Goal: Check status: Check status

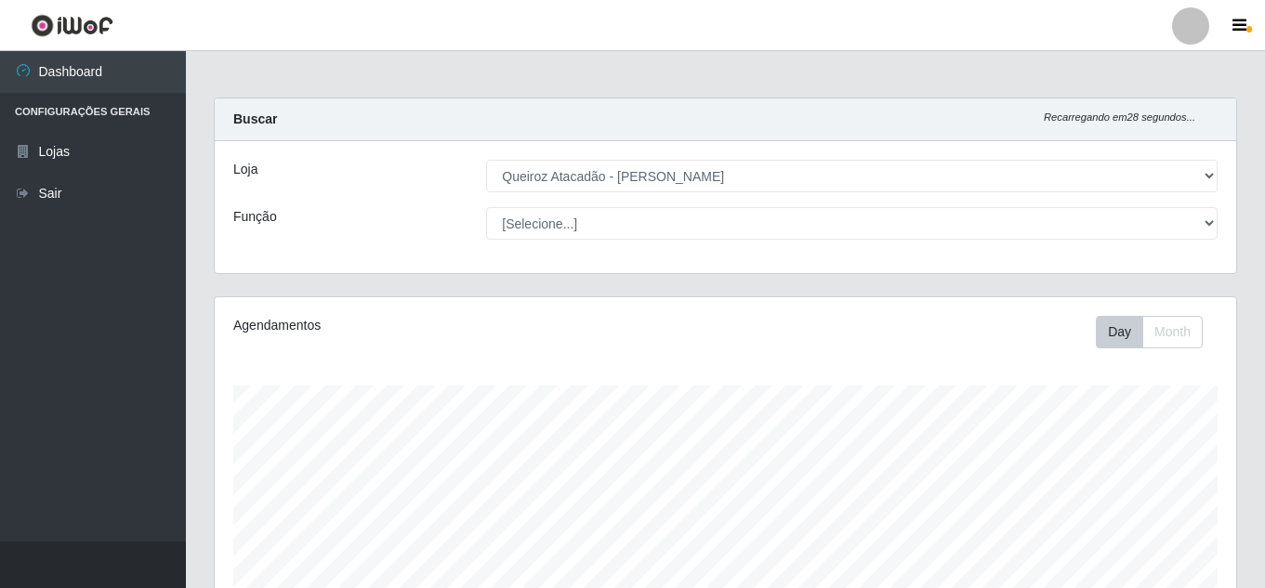
select select "462"
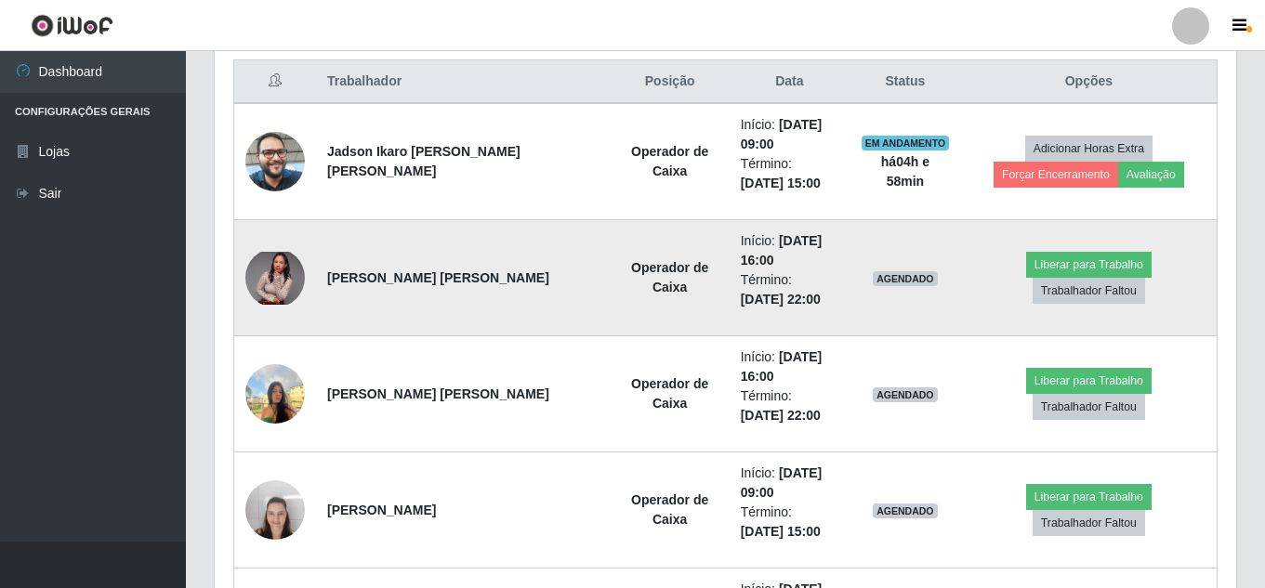
scroll to position [743, 0]
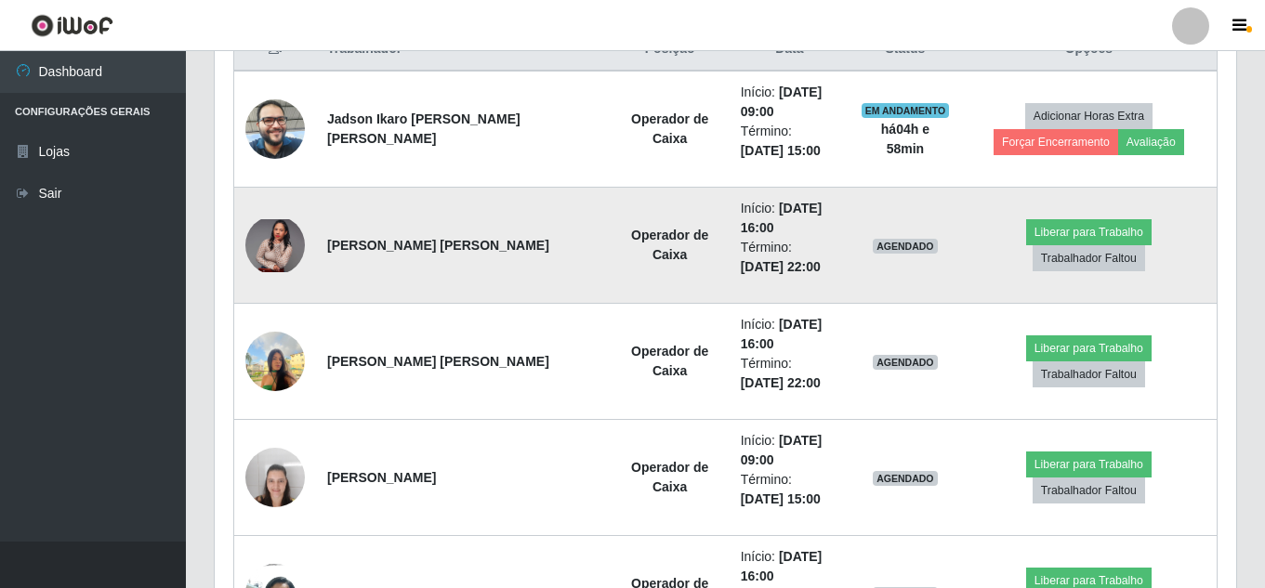
click at [275, 233] on img at bounding box center [274, 245] width 59 height 53
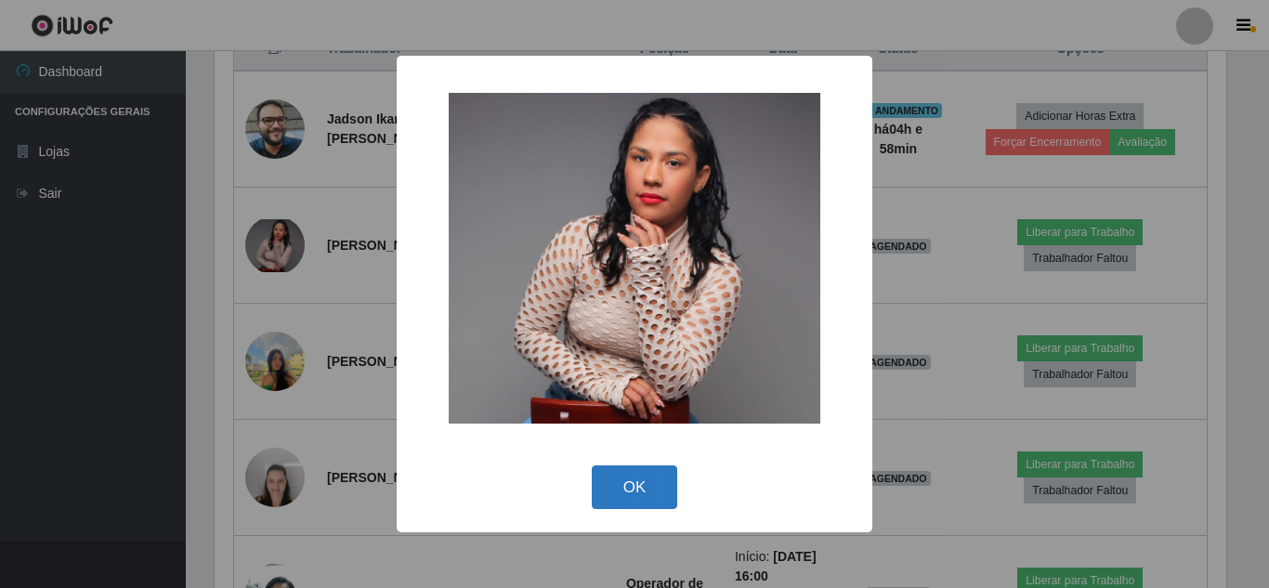
click at [653, 477] on button "OK" at bounding box center [635, 487] width 86 height 44
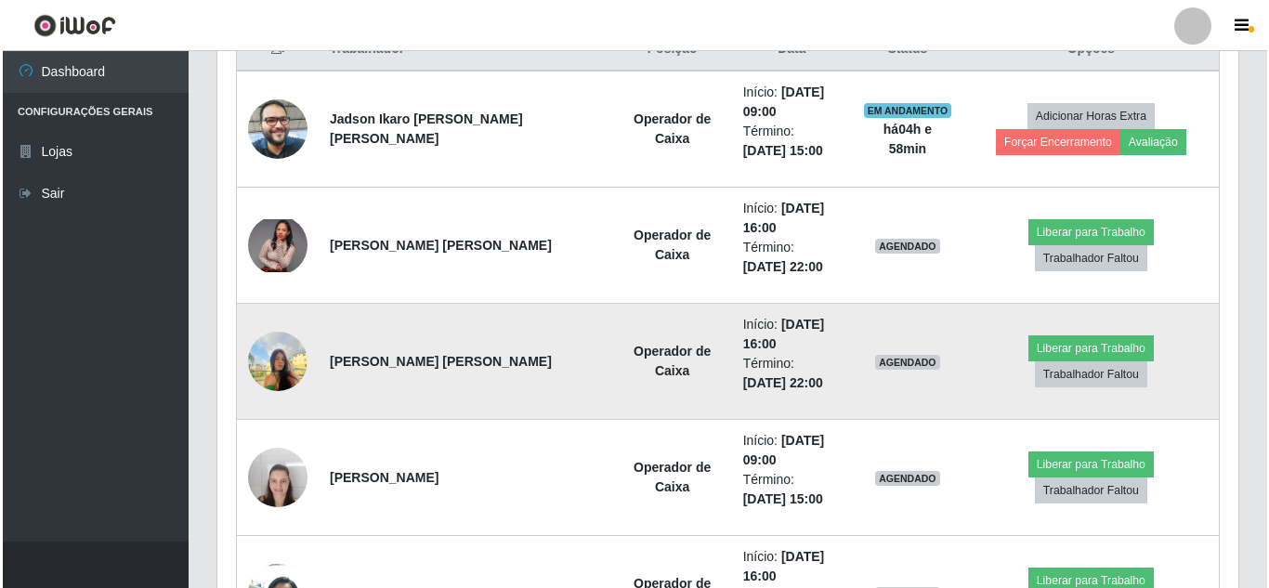
scroll to position [386, 1021]
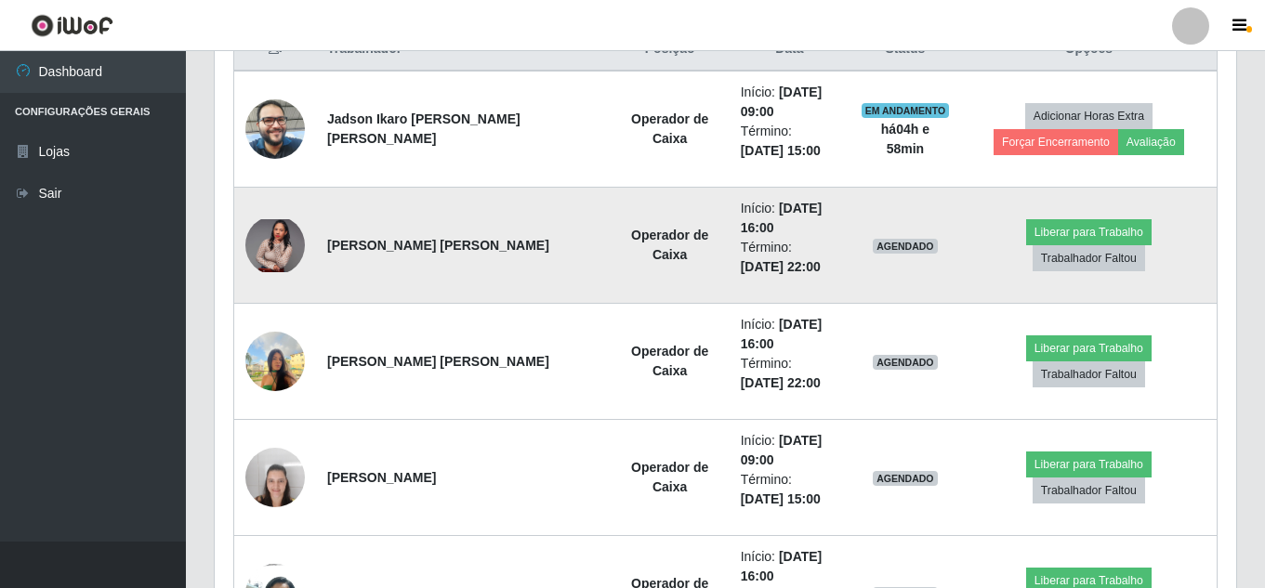
click at [268, 249] on img at bounding box center [274, 245] width 59 height 53
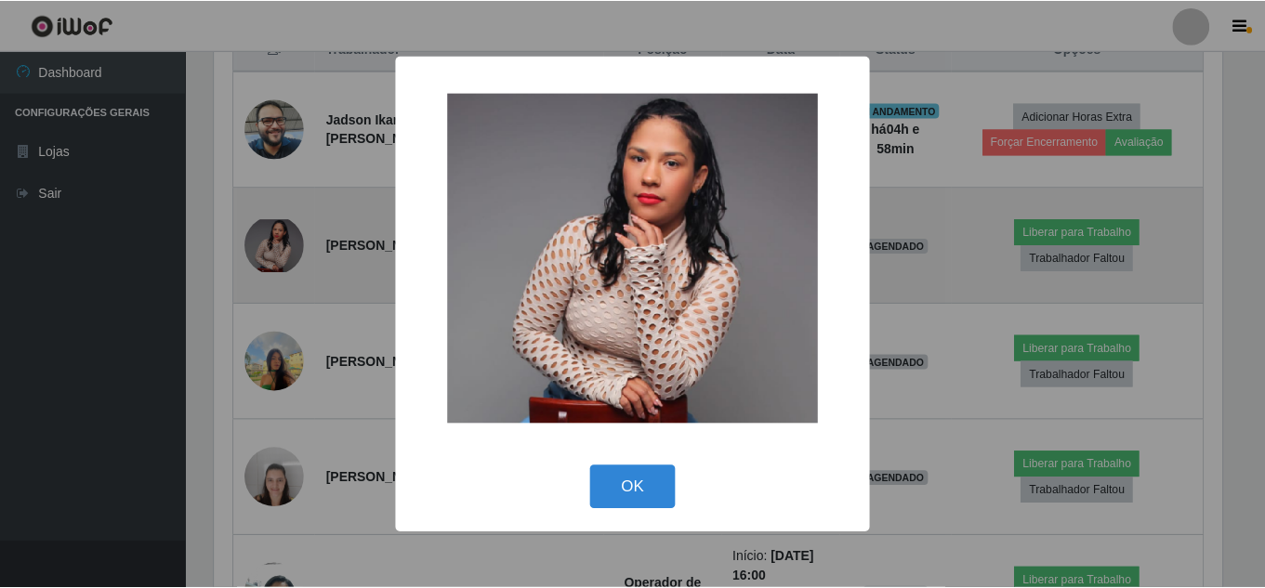
scroll to position [386, 1012]
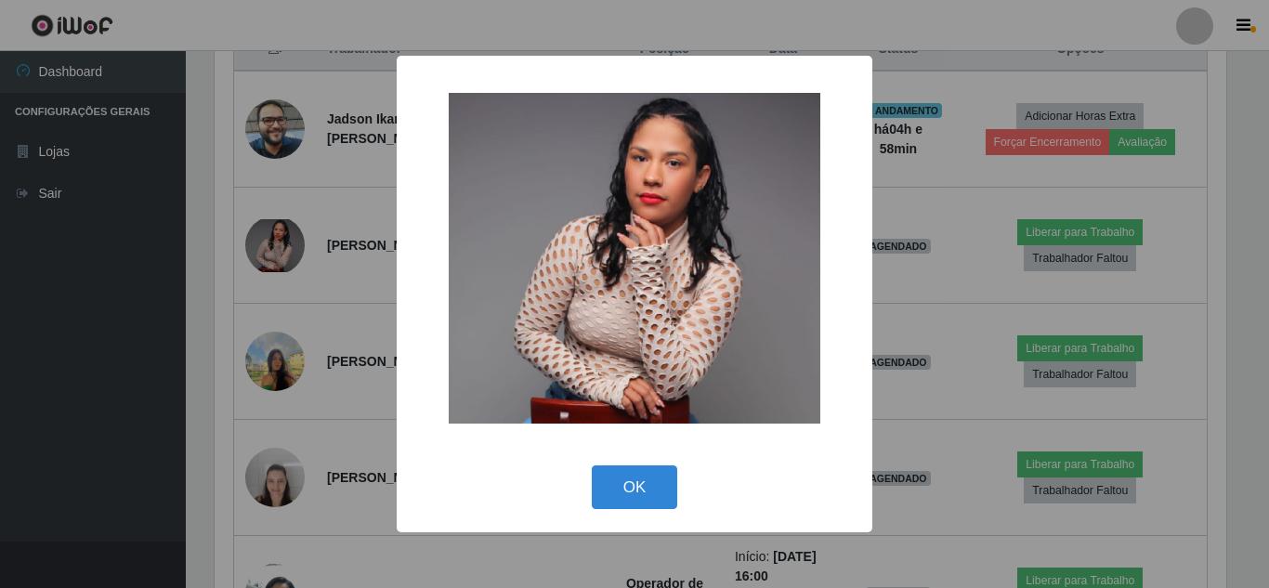
drag, startPoint x: 646, startPoint y: 473, endPoint x: 419, endPoint y: 442, distance: 228.8
click at [645, 474] on button "OK" at bounding box center [635, 487] width 86 height 44
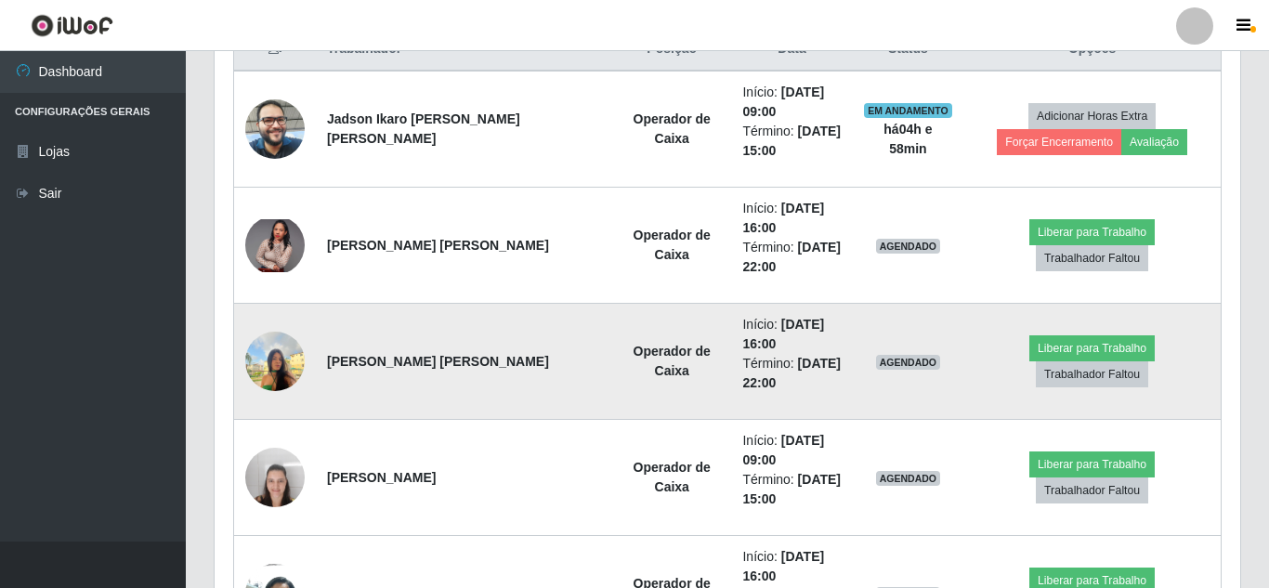
scroll to position [386, 1021]
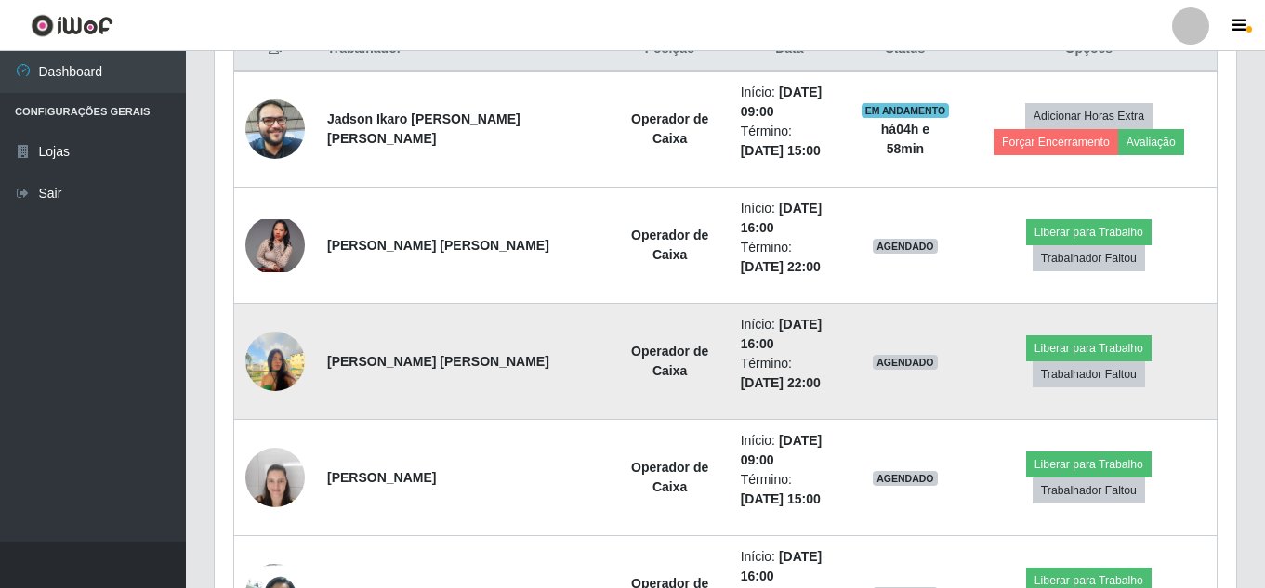
click at [280, 360] on img at bounding box center [274, 360] width 59 height 79
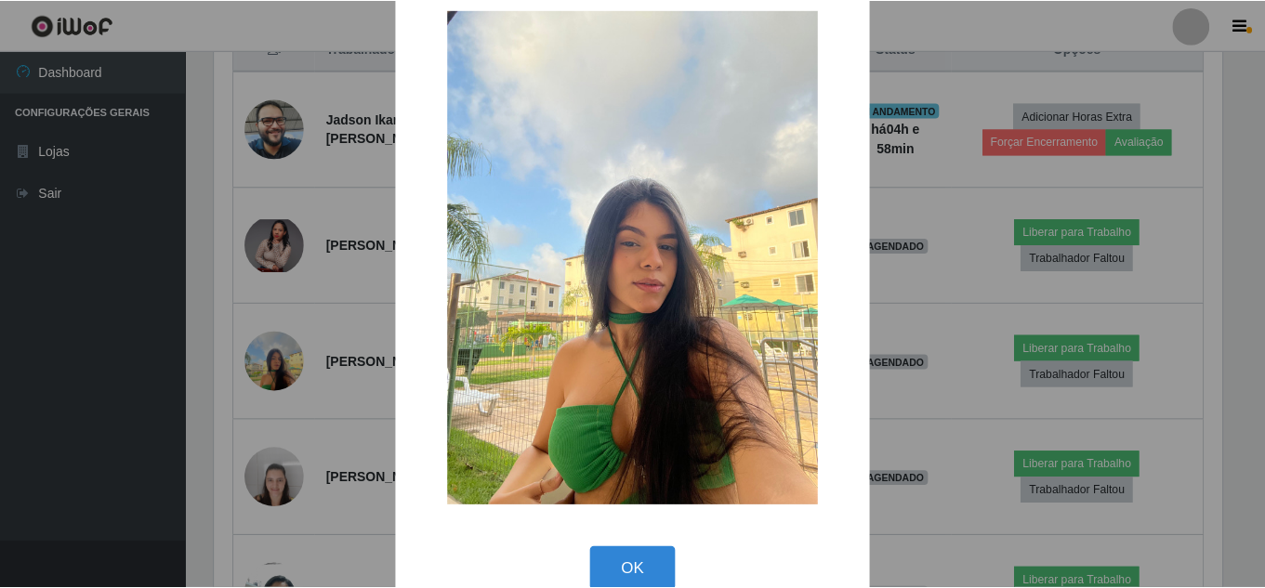
scroll to position [70, 0]
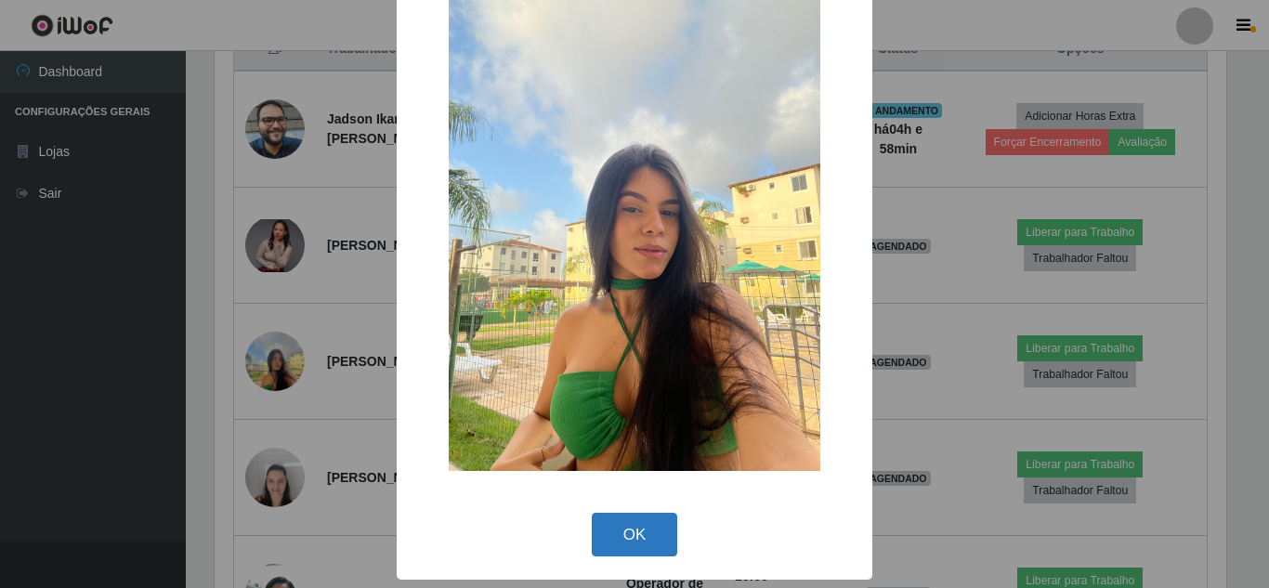
click at [628, 515] on button "OK" at bounding box center [635, 535] width 86 height 44
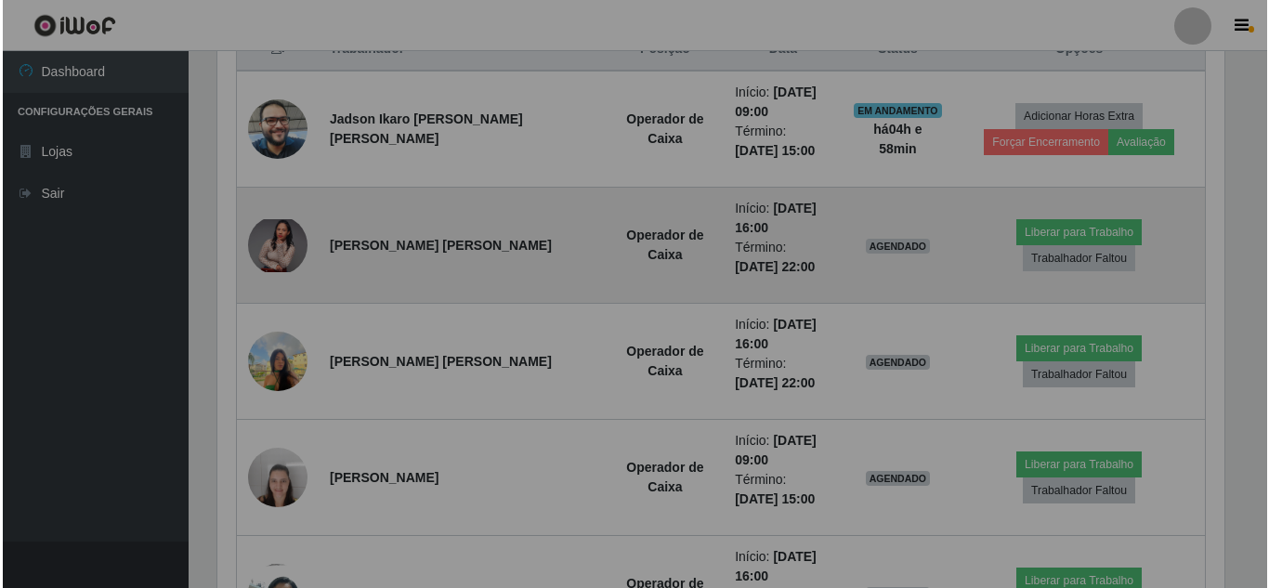
scroll to position [386, 1021]
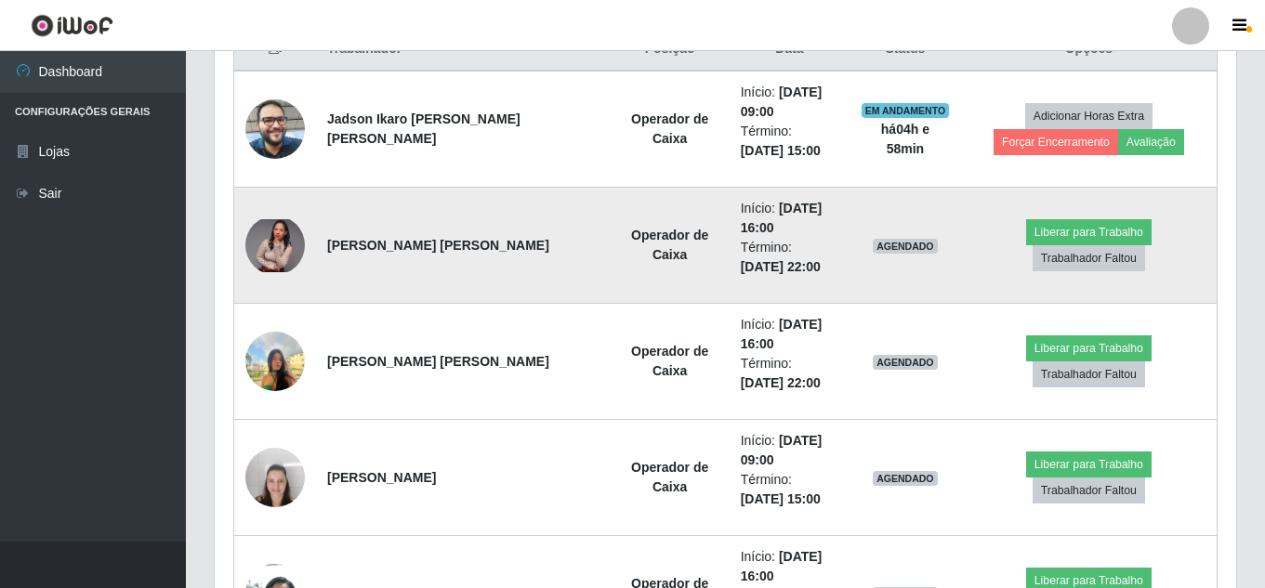
click at [284, 244] on img at bounding box center [274, 245] width 59 height 53
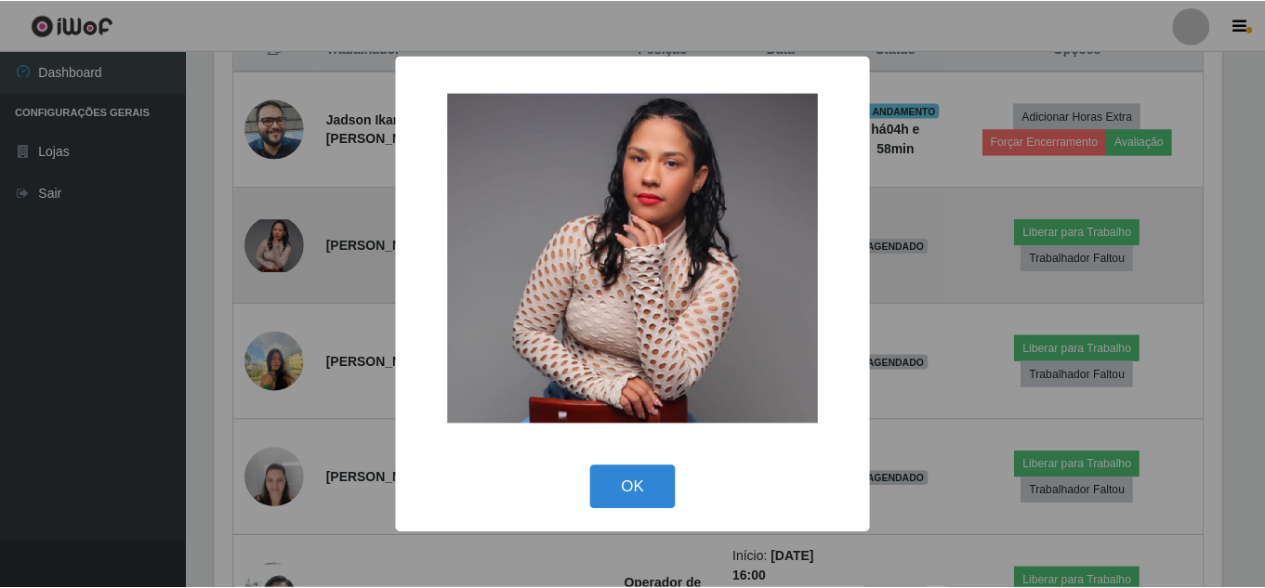
scroll to position [386, 1012]
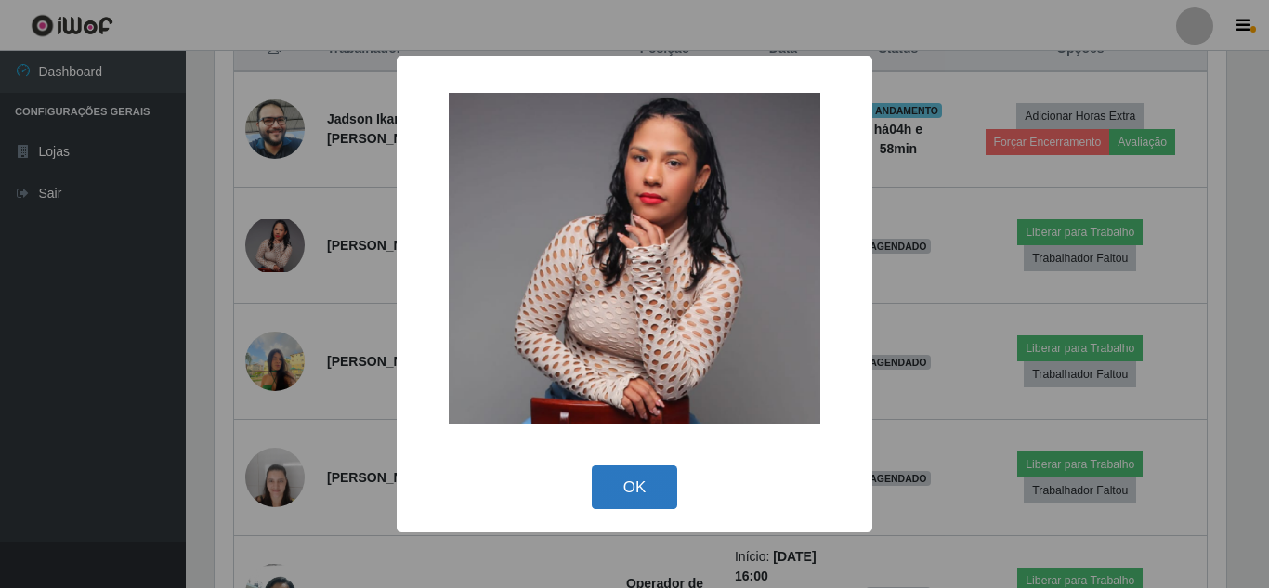
click at [624, 493] on button "OK" at bounding box center [635, 487] width 86 height 44
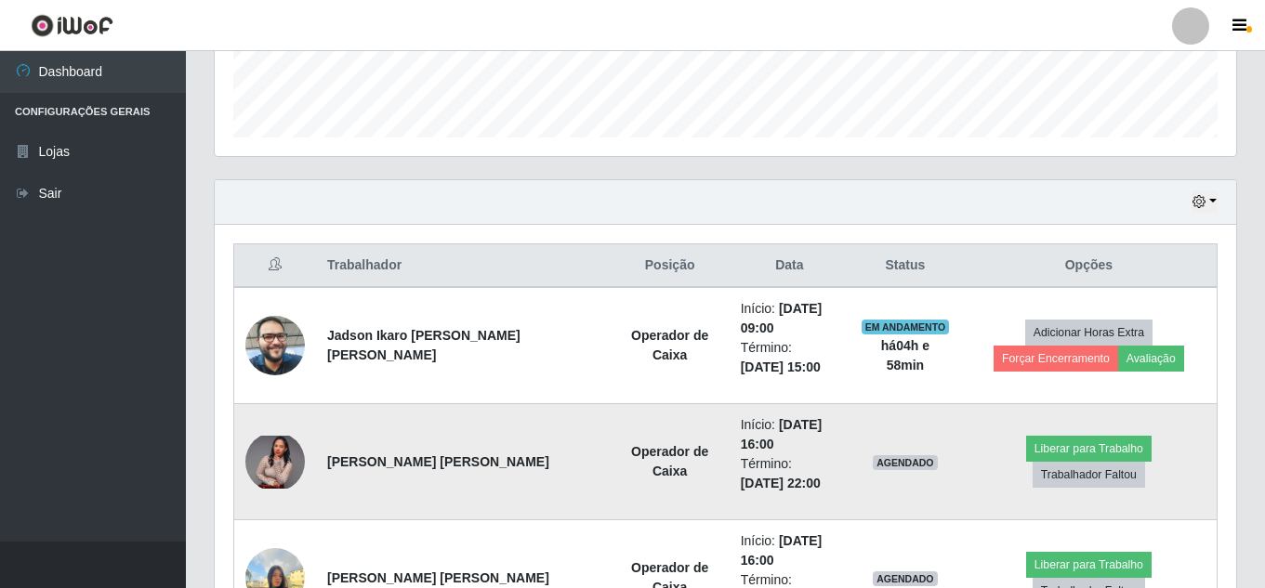
scroll to position [557, 0]
